Goal: Task Accomplishment & Management: Use online tool/utility

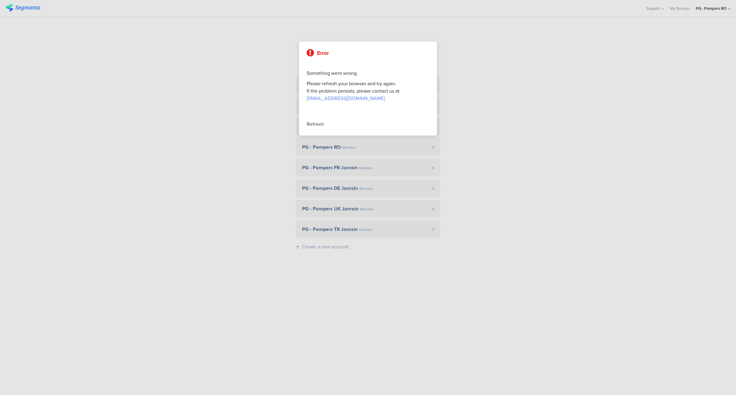
click at [316, 123] on div "Refresh" at bounding box center [368, 124] width 123 height 7
